Goal: Communication & Community: Connect with others

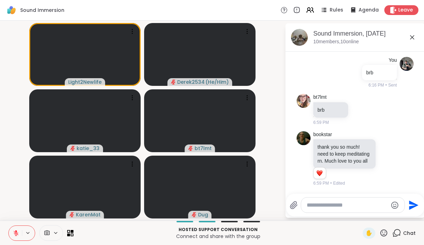
scroll to position [375, 0]
click at [280, 152] on video-player-container "Light2Newlife Derek2534 ( He/Him ) katie_33 bt7lmt [PERSON_NAME]" at bounding box center [142, 120] width 277 height 194
click at [329, 205] on textarea "Type your message" at bounding box center [347, 204] width 81 height 7
type textarea "***"
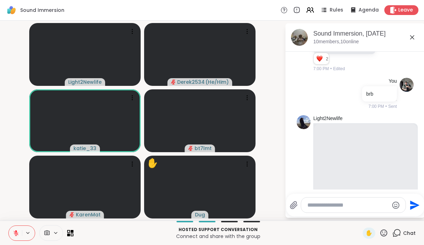
scroll to position [584, 0]
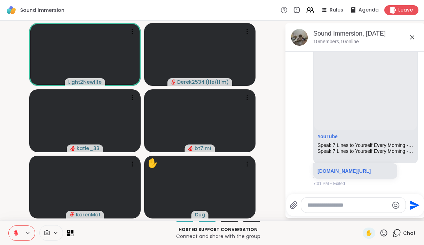
click at [15, 233] on icon at bounding box center [16, 232] width 5 height 5
click at [15, 233] on icon at bounding box center [16, 233] width 6 height 6
click at [16, 231] on icon at bounding box center [16, 231] width 2 height 3
click at [15, 233] on icon at bounding box center [16, 233] width 6 height 6
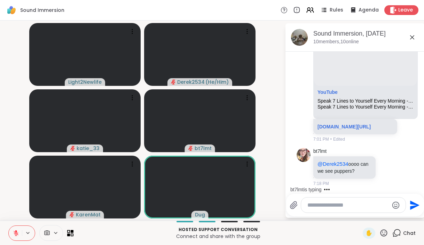
scroll to position [665, 0]
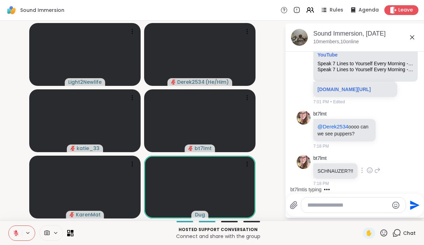
click at [375, 171] on icon at bounding box center [377, 170] width 5 height 5
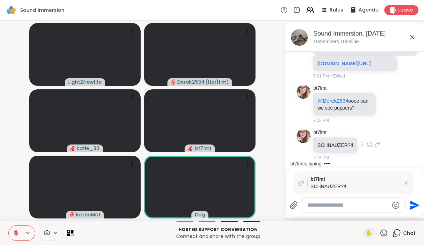
scroll to position [728, 0]
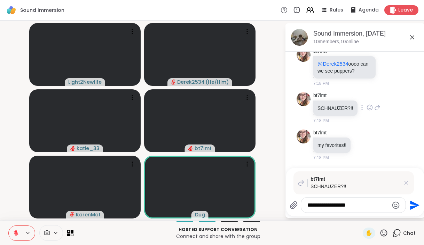
type textarea "**********"
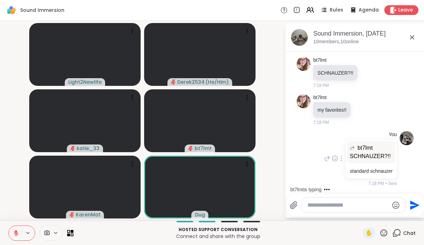
scroll to position [807, 0]
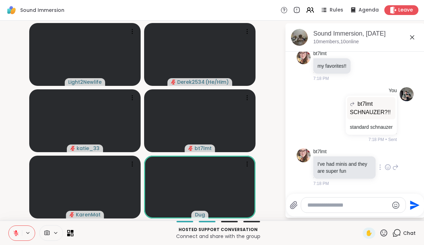
click at [397, 168] on icon at bounding box center [396, 167] width 6 height 8
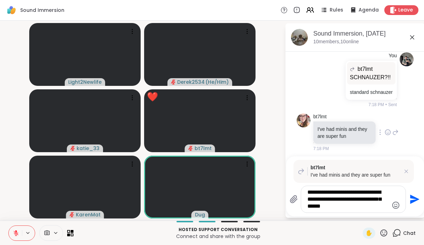
type textarea "**********"
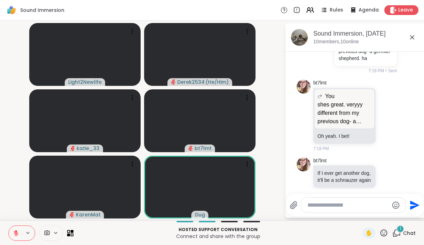
scroll to position [1026, 0]
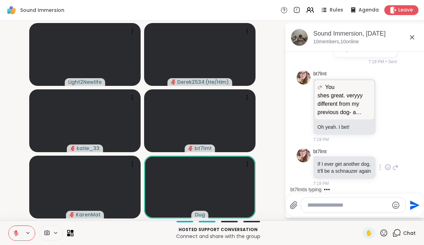
click at [389, 167] on icon at bounding box center [388, 167] width 2 height 1
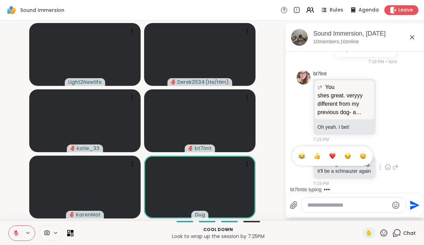
click at [334, 153] on div "Select Reaction: Heart" at bounding box center [332, 156] width 6 height 6
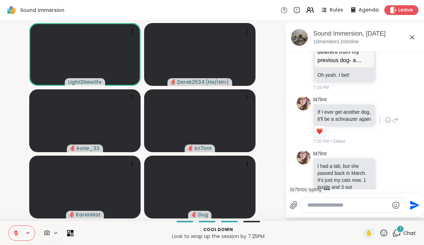
scroll to position [1094, 0]
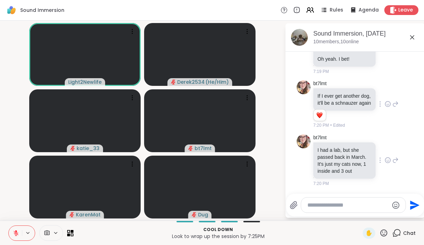
click at [396, 160] on icon at bounding box center [396, 159] width 5 height 5
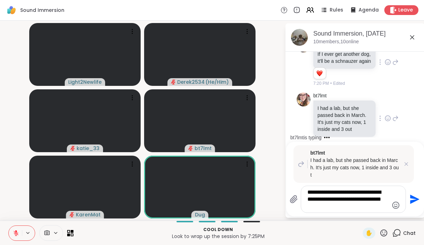
scroll to position [1190, 0]
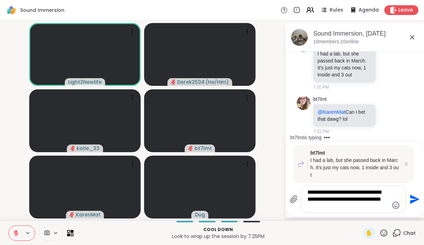
click at [363, 192] on textarea "**********" at bounding box center [348, 198] width 81 height 21
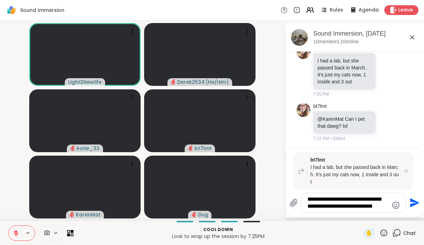
scroll to position [1183, 0]
type textarea "**********"
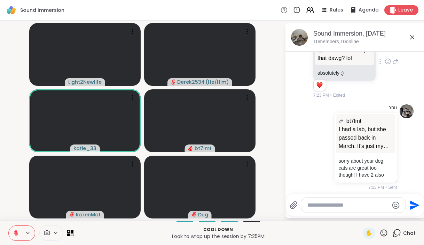
scroll to position [1259, 0]
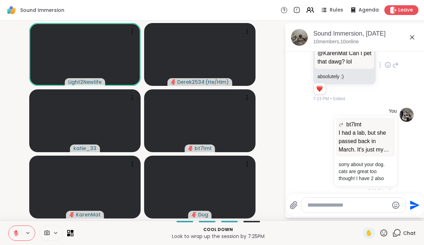
click at [388, 68] on icon at bounding box center [388, 64] width 6 height 7
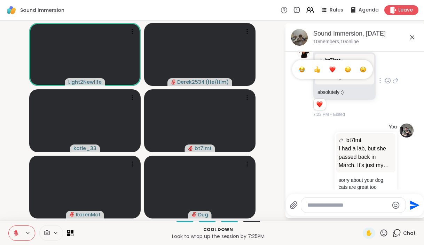
scroll to position [1234, 0]
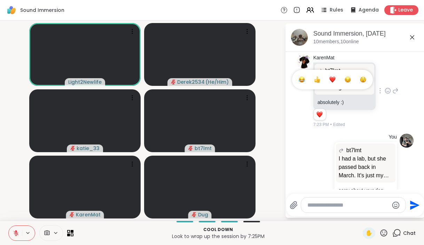
click at [329, 86] on button "Select Reaction: Heart" at bounding box center [333, 79] width 14 height 14
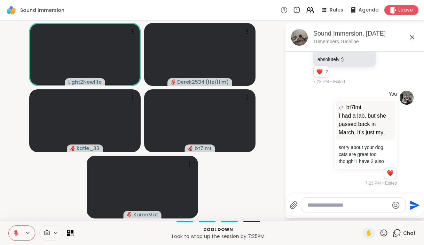
click at [350, 204] on textarea "Type your message" at bounding box center [348, 204] width 81 height 7
click at [385, 234] on icon at bounding box center [384, 232] width 9 height 9
click at [338, 207] on textarea "Type your message" at bounding box center [348, 204] width 81 height 7
type textarea "*"
type textarea "**********"
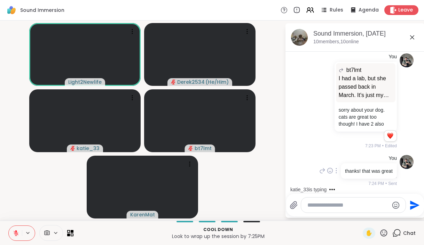
scroll to position [1400, 0]
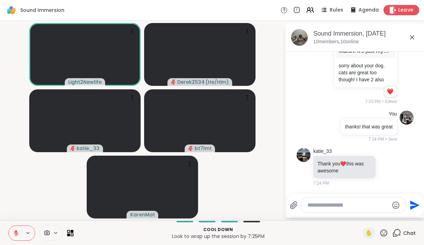
click at [398, 10] on div "Leave" at bounding box center [402, 10] width 36 height 10
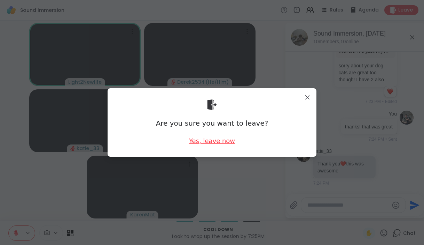
click at [221, 141] on div "Yes, leave now" at bounding box center [212, 140] width 46 height 9
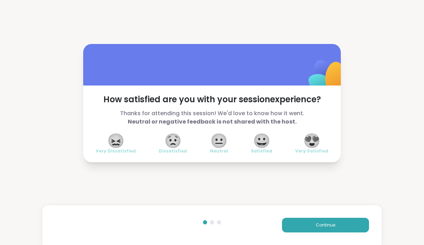
click at [262, 139] on span "😀" at bounding box center [261, 140] width 17 height 13
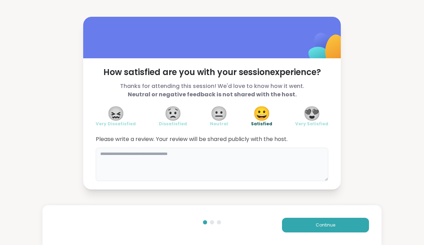
click at [222, 158] on textarea at bounding box center [212, 163] width 233 height 33
type textarea "**********"
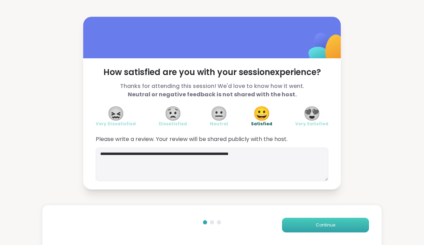
click at [317, 222] on span "Continue" at bounding box center [326, 225] width 20 height 6
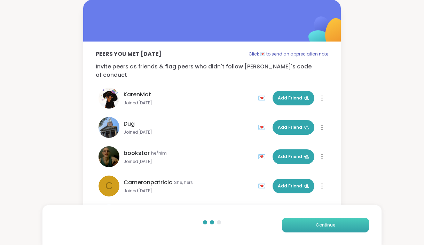
click at [317, 222] on span "Continue" at bounding box center [326, 225] width 20 height 6
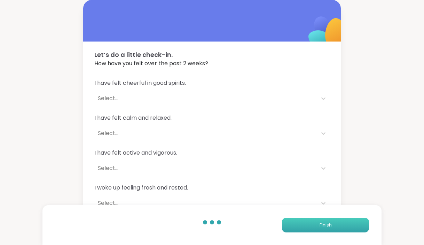
click at [317, 222] on button "Finish" at bounding box center [325, 224] width 87 height 15
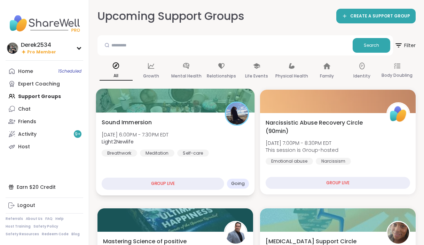
click at [239, 111] on img at bounding box center [237, 113] width 22 height 22
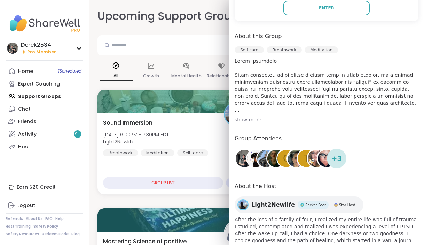
scroll to position [192, 0]
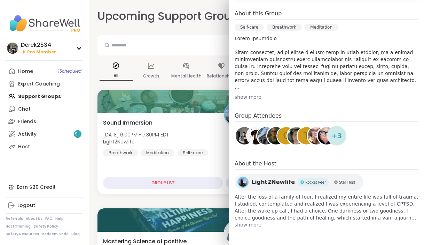
click at [276, 183] on span "Light2Newlife" at bounding box center [273, 182] width 44 height 8
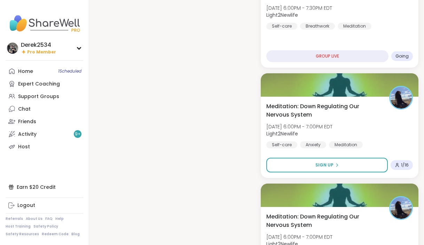
scroll to position [560, 0]
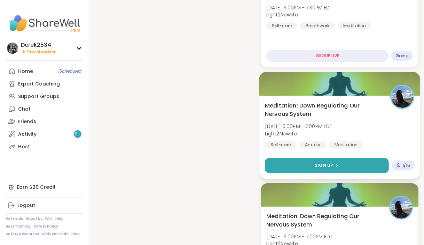
click at [335, 167] on div "Sign Up" at bounding box center [327, 165] width 24 height 6
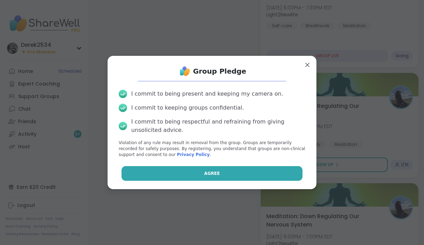
click at [247, 171] on button "Agree" at bounding box center [212, 173] width 181 height 15
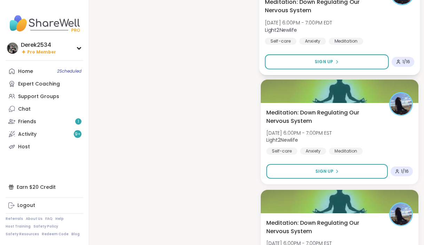
scroll to position [886, 0]
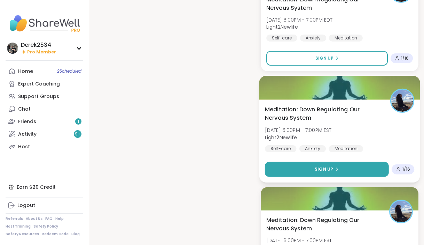
click at [351, 169] on button "Sign Up" at bounding box center [327, 168] width 124 height 15
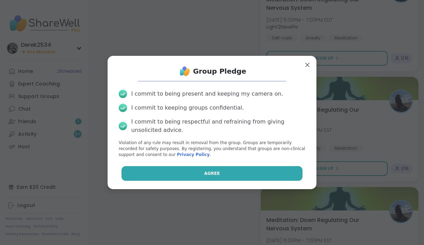
click at [270, 173] on button "Agree" at bounding box center [212, 173] width 181 height 15
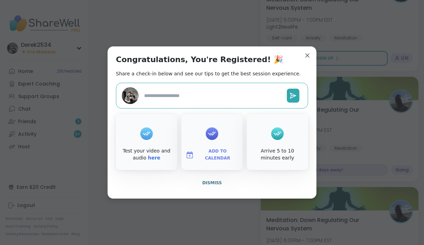
type textarea "*"
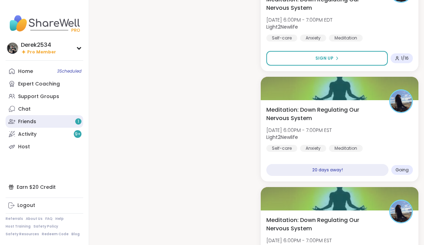
click at [47, 122] on link "Friends 1" at bounding box center [45, 121] width 78 height 13
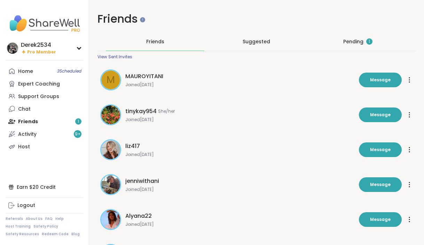
click at [344, 44] on div "Pending 1" at bounding box center [357, 41] width 29 height 7
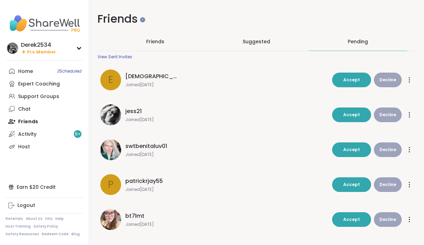
scroll to position [9, 0]
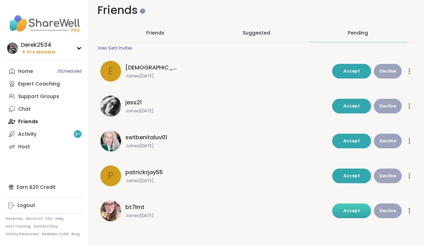
click at [349, 212] on span "Accept" at bounding box center [351, 210] width 17 height 6
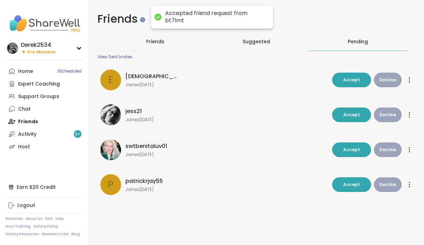
scroll to position [0, 0]
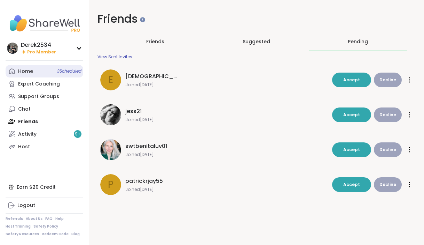
click at [32, 72] on div "Home 3 Scheduled" at bounding box center [25, 71] width 15 height 7
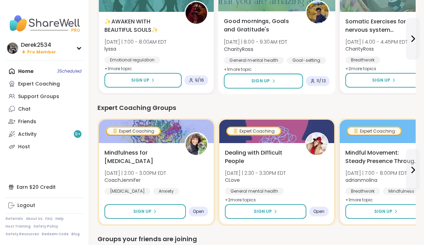
scroll to position [358, 0]
